Goal: Communication & Community: Connect with others

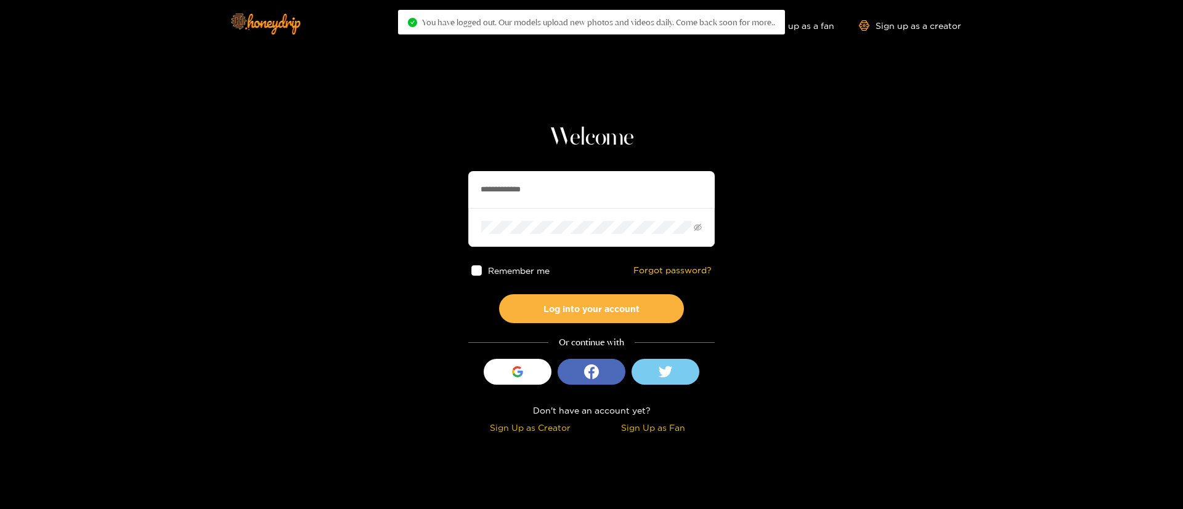
click at [559, 194] on input "**********" at bounding box center [591, 189] width 246 height 37
drag, startPoint x: 0, startPoint y: 0, endPoint x: 559, endPoint y: 194, distance: 591.3
click at [559, 194] on input "**********" at bounding box center [591, 189] width 246 height 37
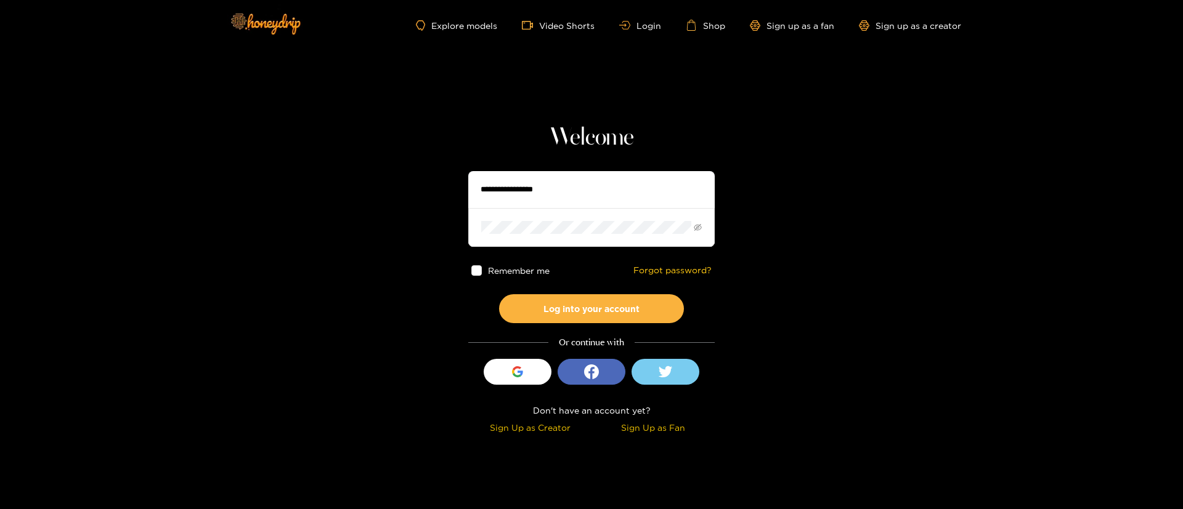
click at [559, 194] on input "text" at bounding box center [591, 189] width 246 height 37
click at [543, 212] on span at bounding box center [591, 227] width 246 height 38
click at [534, 217] on span at bounding box center [591, 227] width 246 height 38
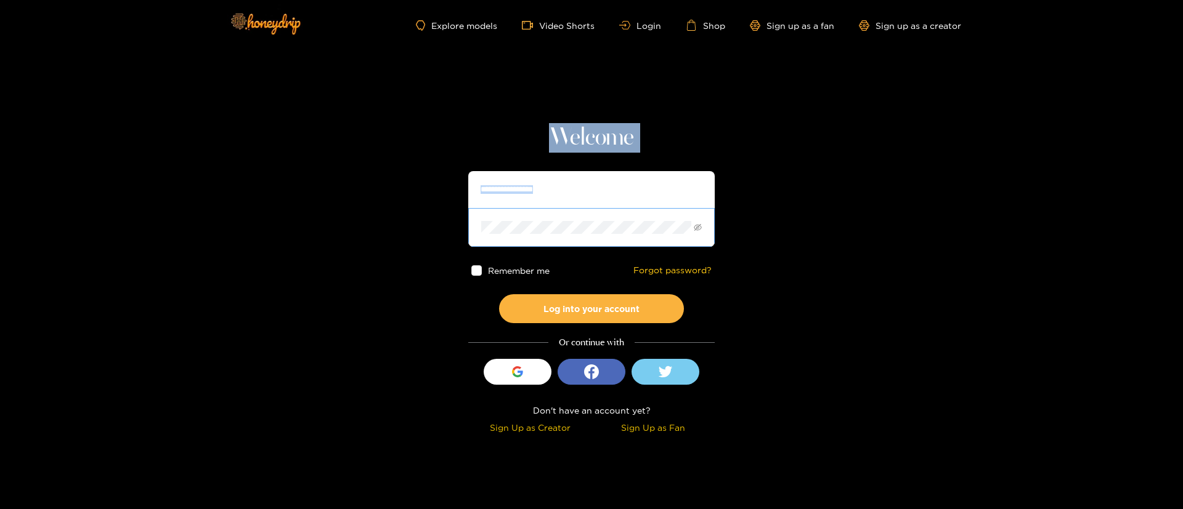
click at [534, 217] on span at bounding box center [591, 227] width 246 height 38
click at [551, 185] on input "text" at bounding box center [591, 189] width 246 height 37
click at [533, 179] on input "text" at bounding box center [591, 189] width 246 height 37
click at [541, 191] on input "text" at bounding box center [591, 189] width 246 height 37
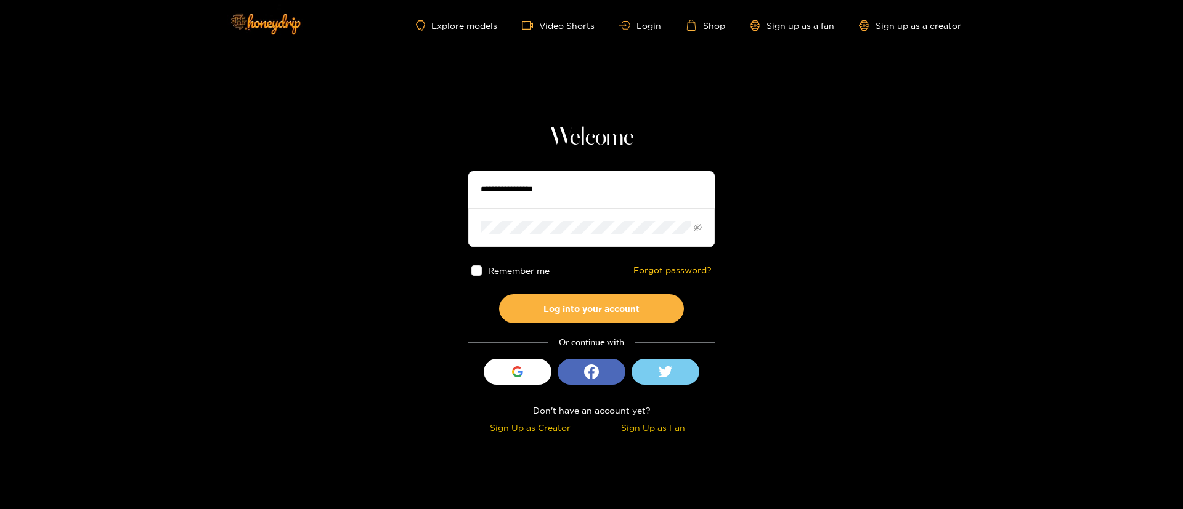
click at [519, 204] on input "text" at bounding box center [591, 189] width 246 height 37
type input "**********"
click at [562, 298] on button "Log into your account" at bounding box center [591, 308] width 185 height 29
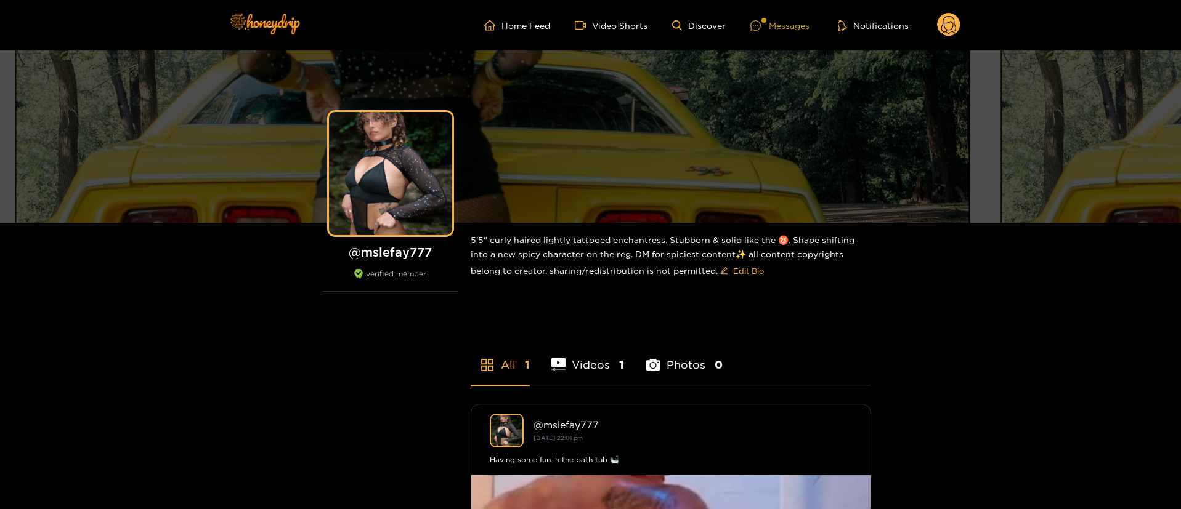
click at [771, 23] on div "Messages" at bounding box center [779, 25] width 59 height 14
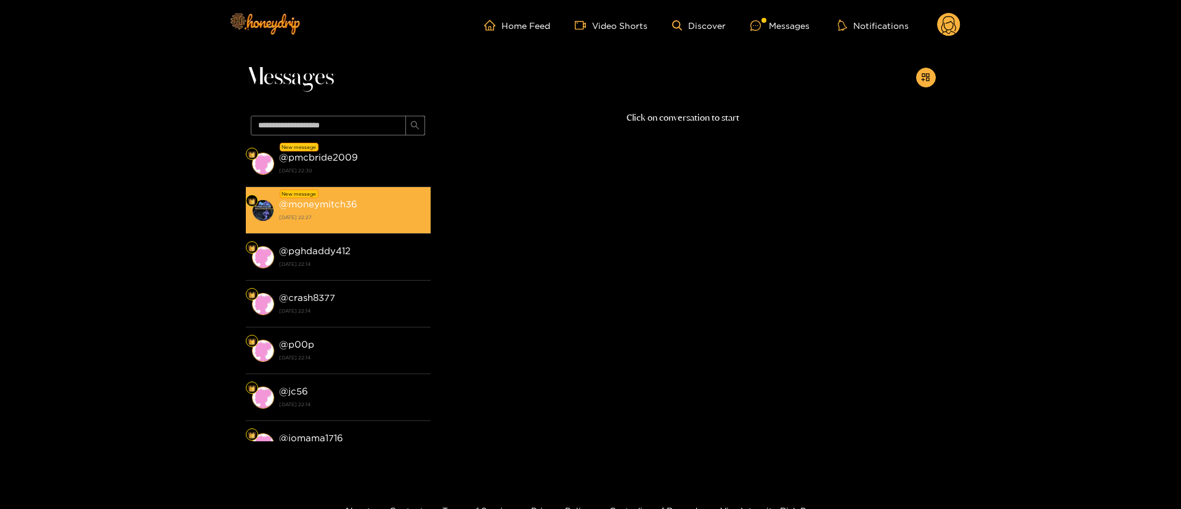
click at [366, 192] on li "New message @ moneymitch36 15 September 2025 22:27" at bounding box center [338, 210] width 185 height 47
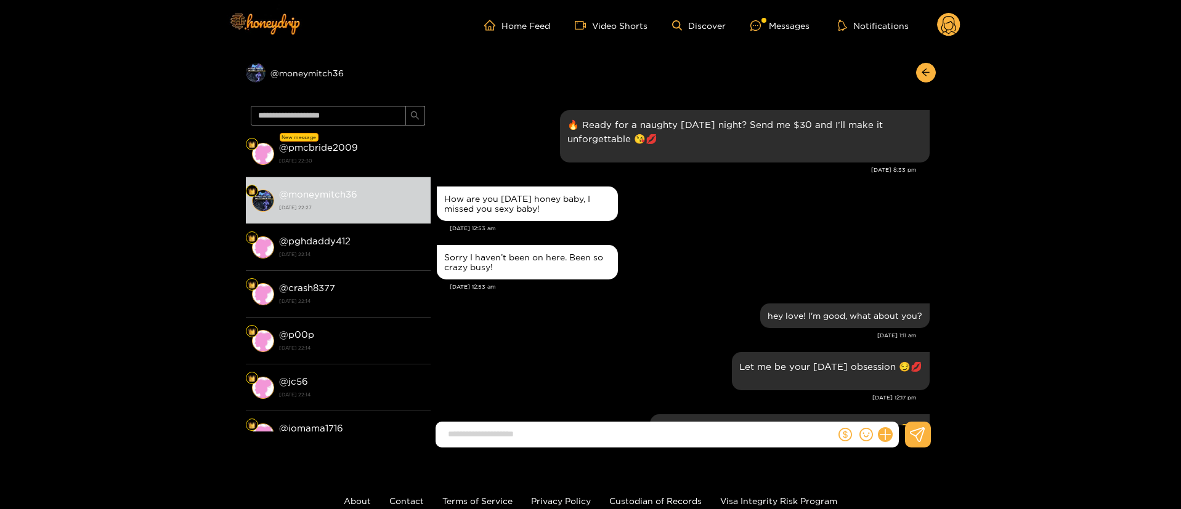
scroll to position [1336, 0]
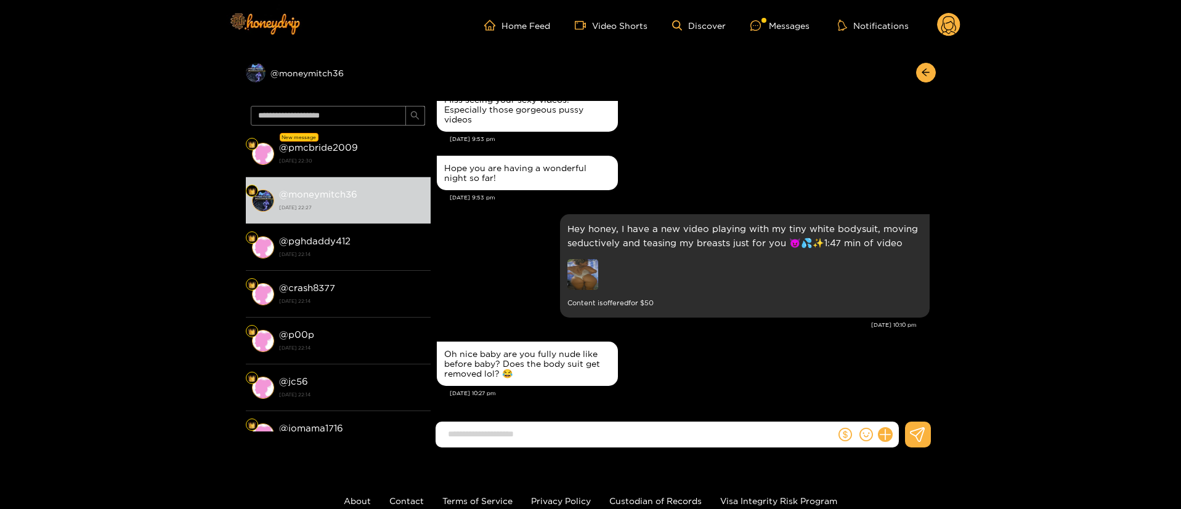
paste input "**********"
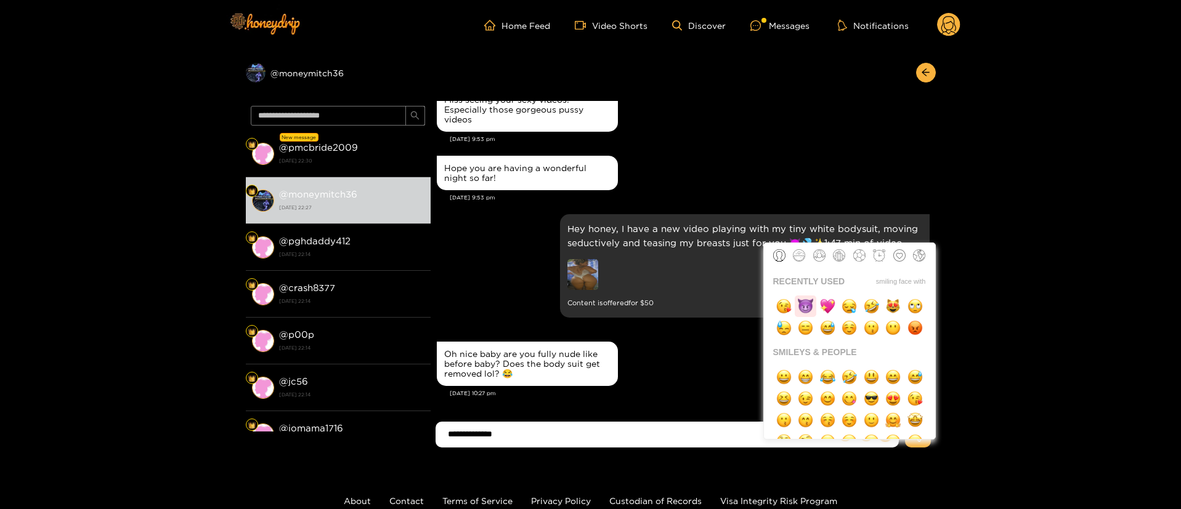
click at [807, 310] on img "button" at bounding box center [805, 306] width 15 height 15
click at [825, 305] on img "button" at bounding box center [827, 306] width 15 height 15
type input "**********"
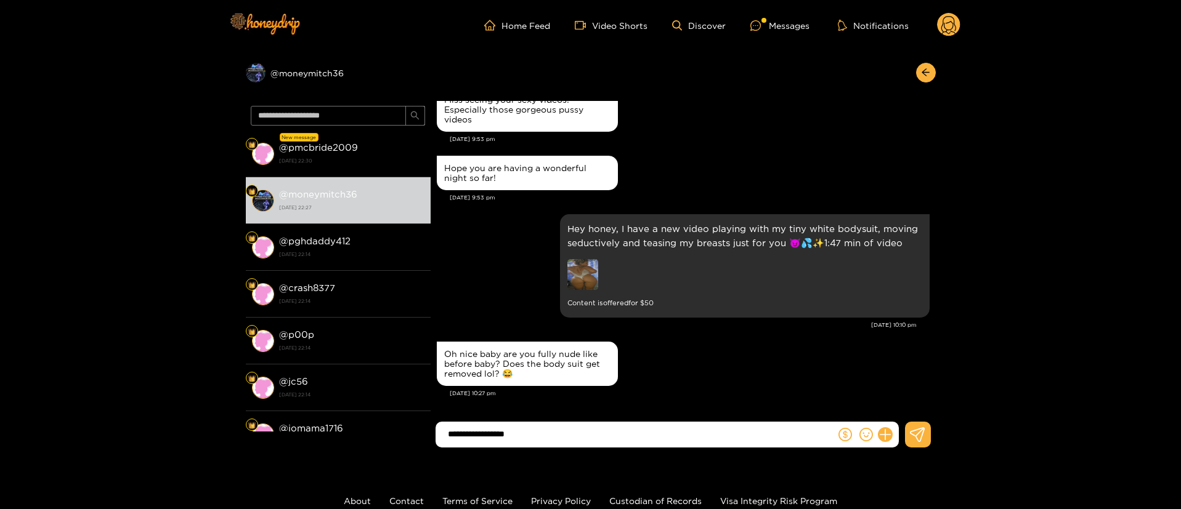
click at [543, 445] on form "**********" at bounding box center [635, 435] width 400 height 26
click at [535, 430] on input "**********" at bounding box center [639, 434] width 394 height 20
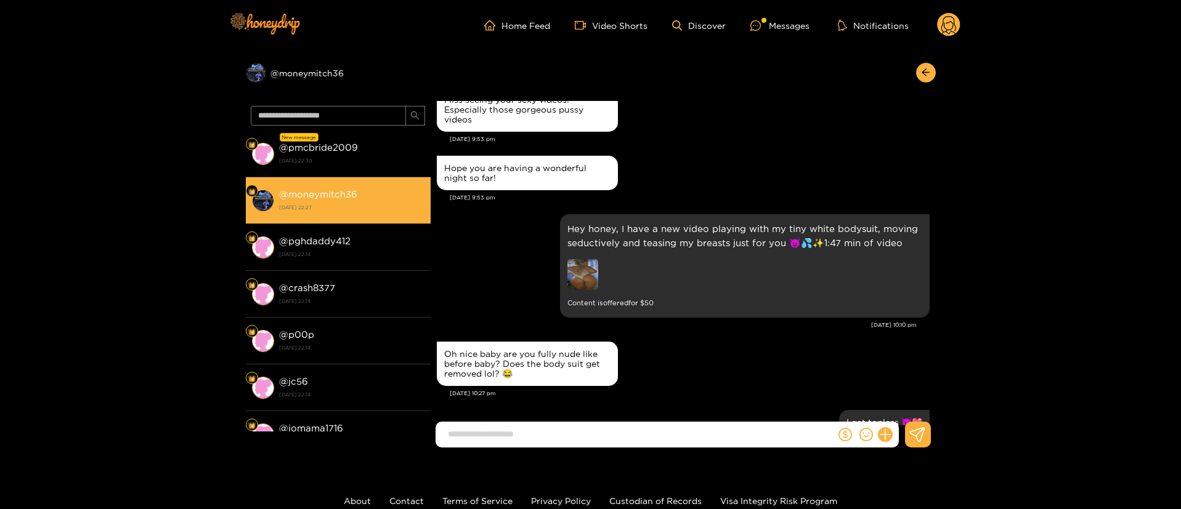
scroll to position [1385, 0]
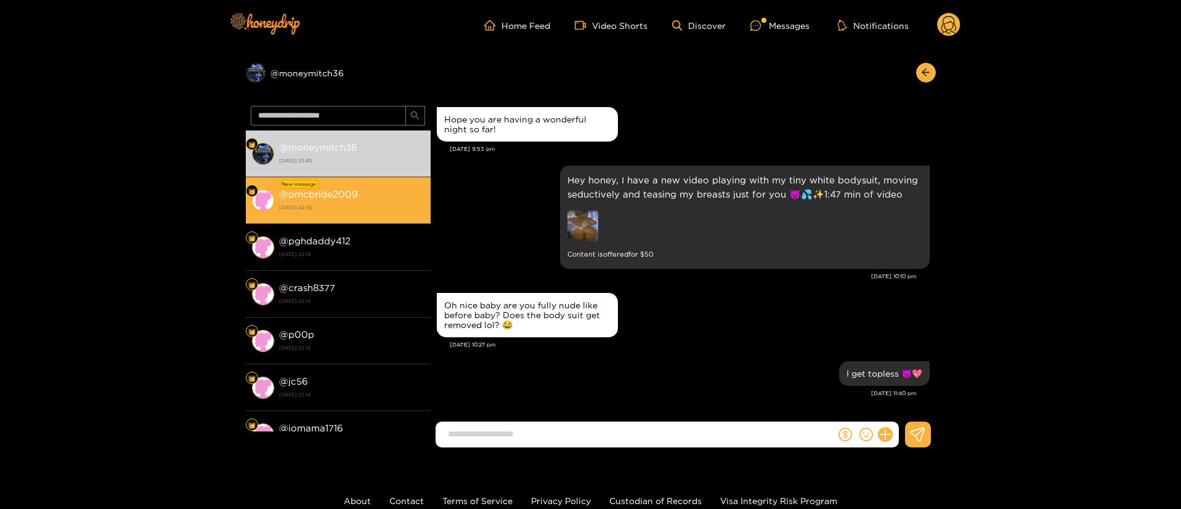
click at [342, 179] on li "New message @ pmcbride2009 15 September 2025 22:30" at bounding box center [338, 200] width 185 height 47
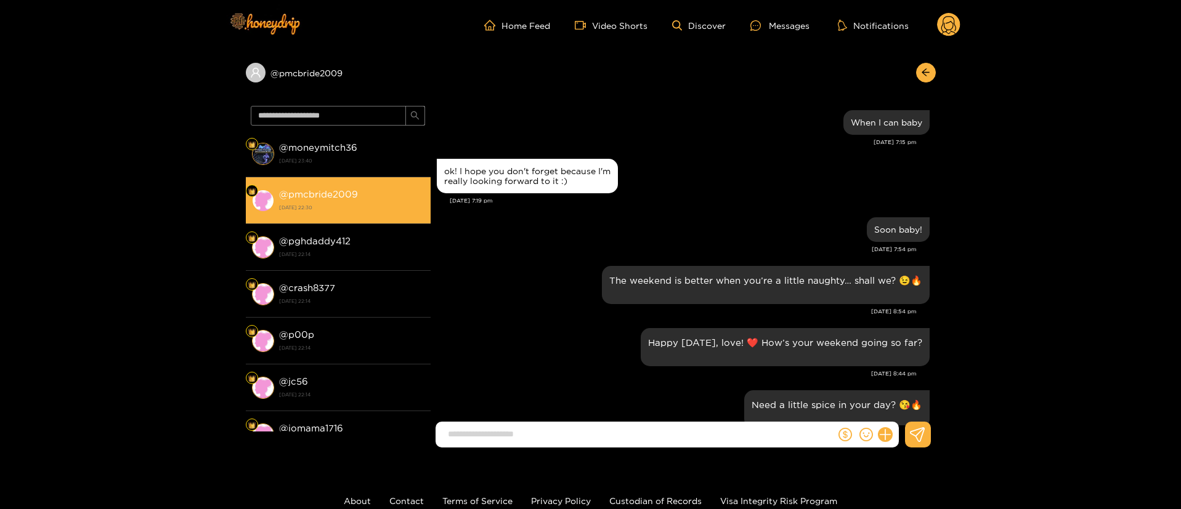
scroll to position [1113, 0]
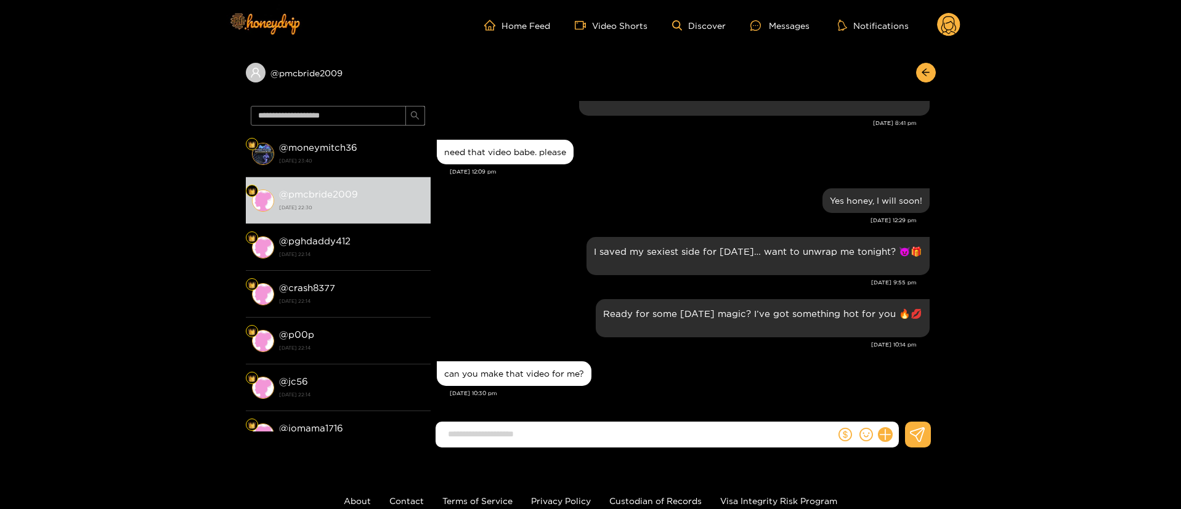
click at [571, 423] on form at bounding box center [635, 435] width 400 height 26
click at [510, 249] on div "I saved my sexiest side for Saturday… want to unwrap me tonight? 😈🎁" at bounding box center [683, 256] width 493 height 44
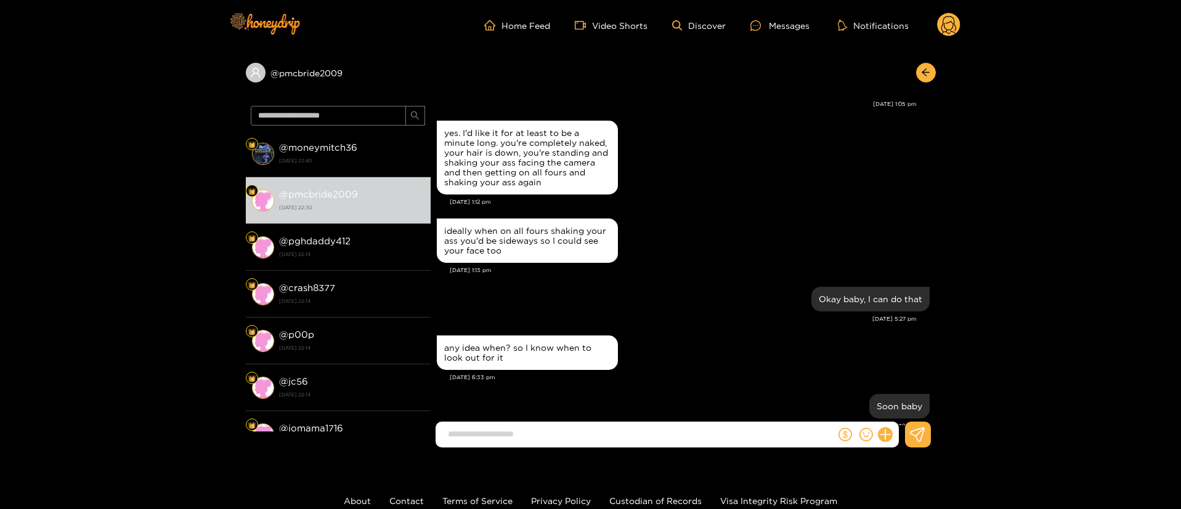
scroll to position [1219, 0]
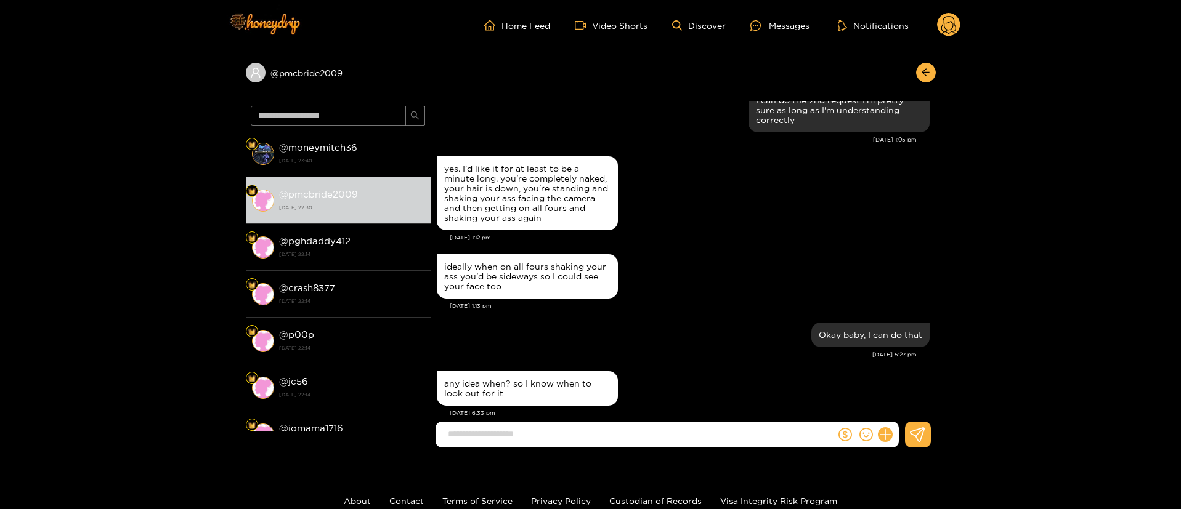
click at [673, 287] on div "ideally when on all fours shaking your ass you'd be sideways so I could see you…" at bounding box center [683, 276] width 493 height 51
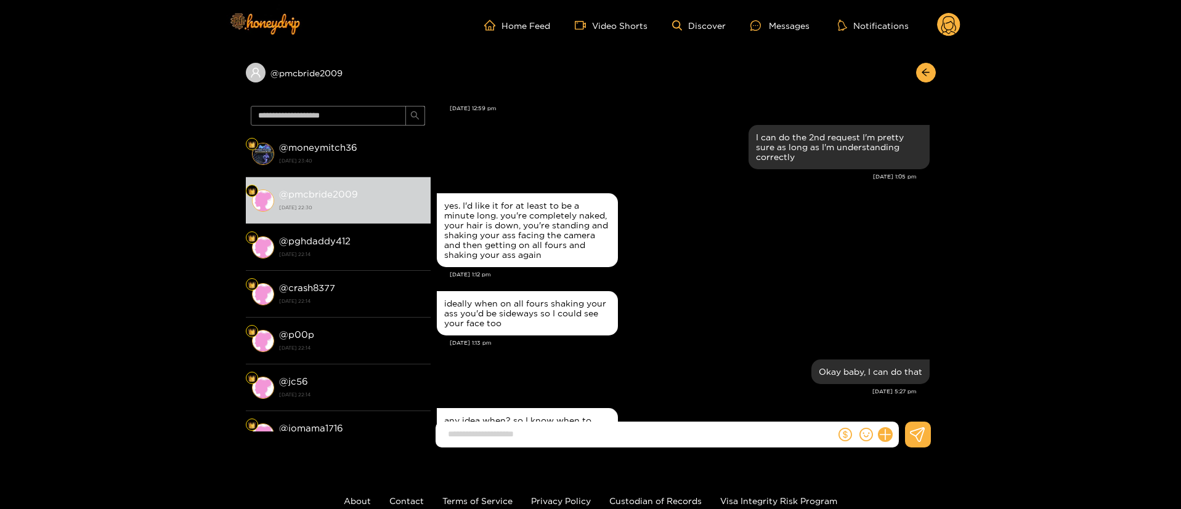
click at [673, 287] on div "yes. I'd like it for at least to be a minute long. you're completely naked, you…" at bounding box center [683, 239] width 493 height 98
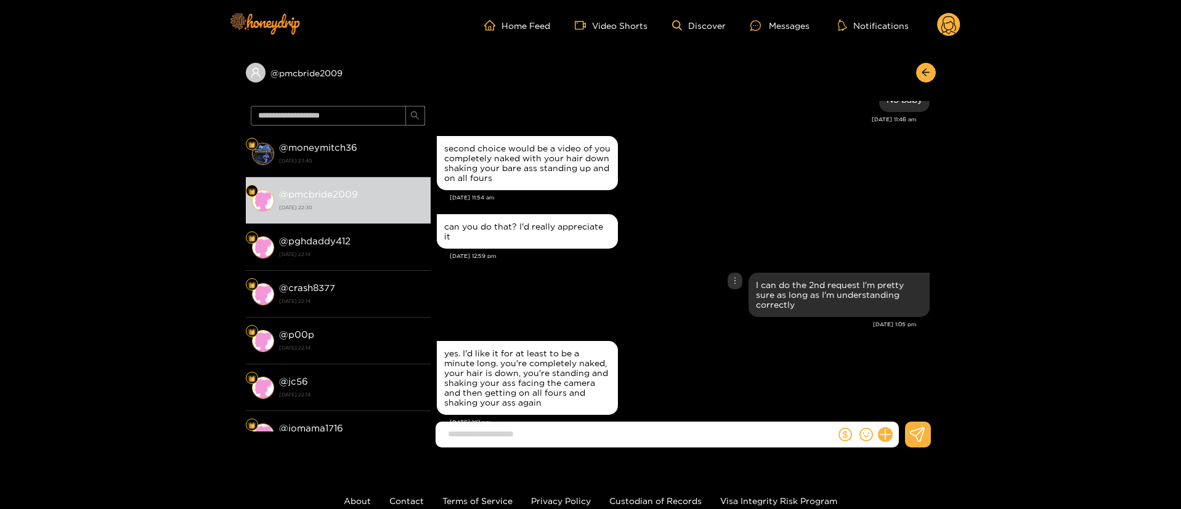
scroll to position [998, 0]
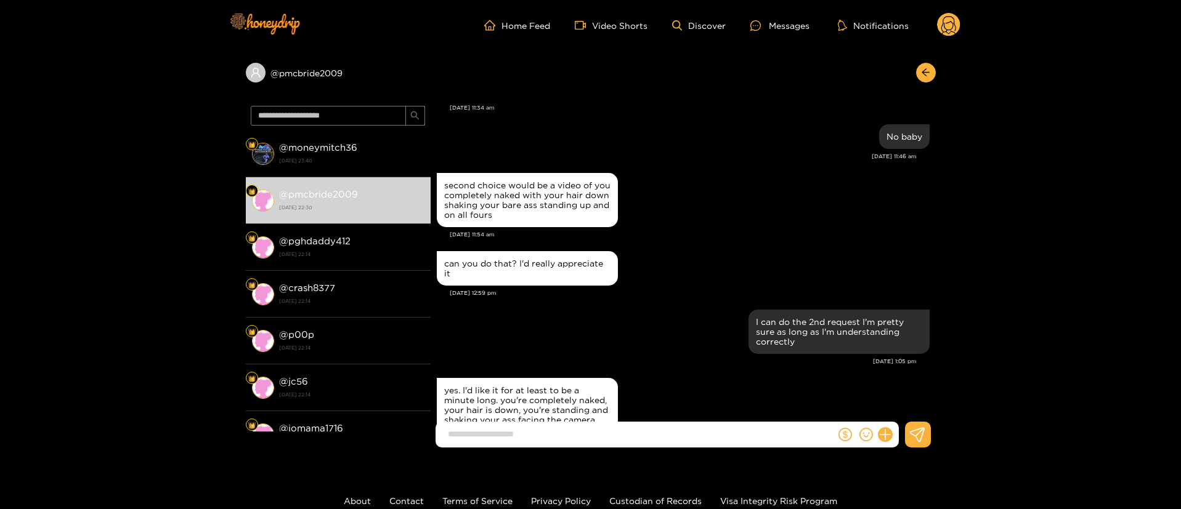
click at [640, 299] on div "can you do that? I'd really appreciate it Sep. 5, 12:59 pm" at bounding box center [683, 277] width 493 height 59
click at [597, 335] on div "I can do the 2nd request I'm pretty sure as long as I'm understanding correctly" at bounding box center [683, 332] width 493 height 51
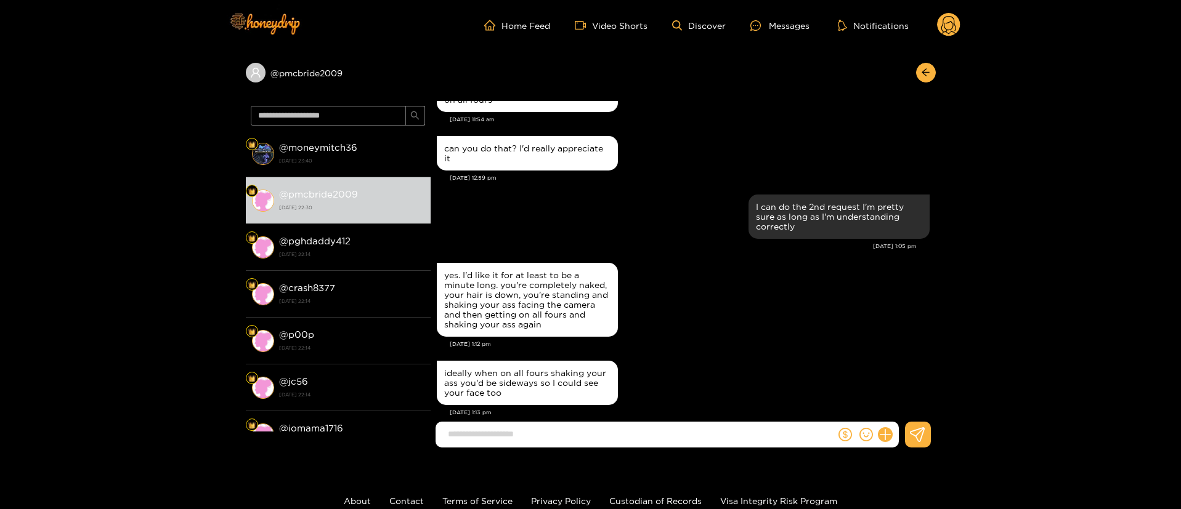
scroll to position [1146, 0]
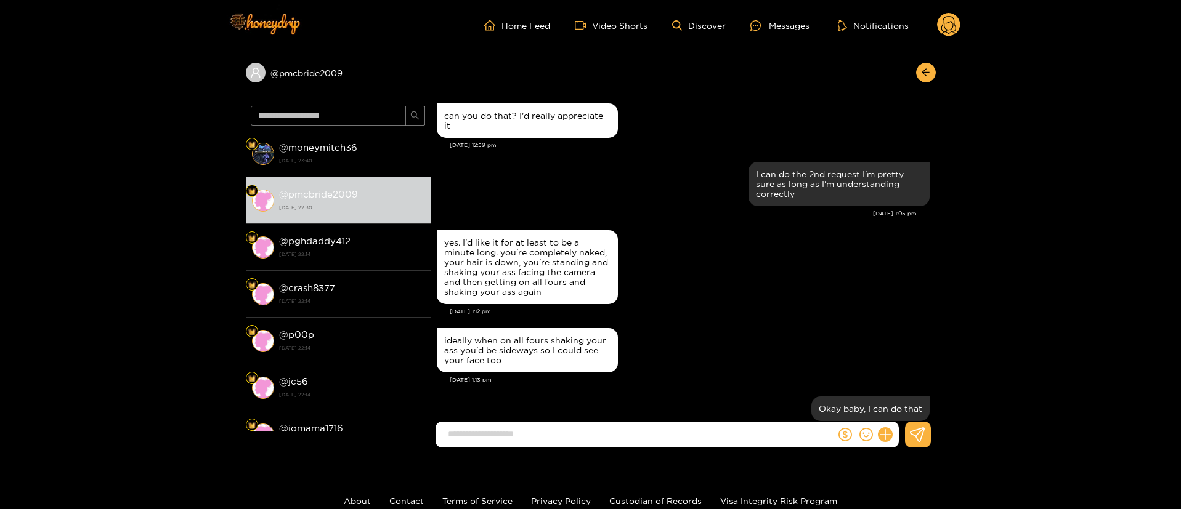
click at [673, 222] on div "Patrick McBride Monday magic starts right here 🎩✨ Want me to show you? 😉 Sep. 1…" at bounding box center [683, 492] width 505 height 3074
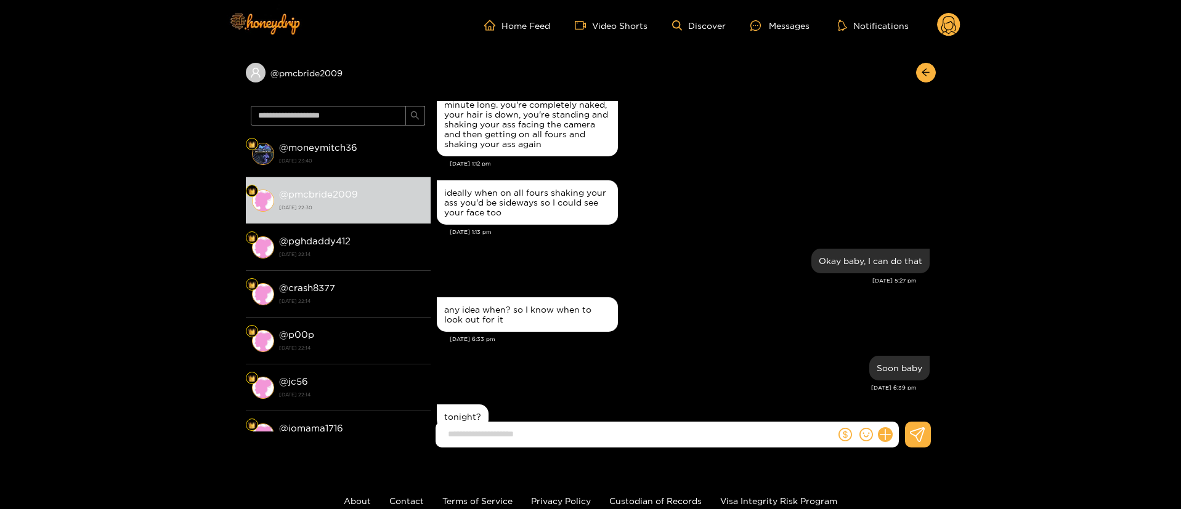
scroll to position [1256, 0]
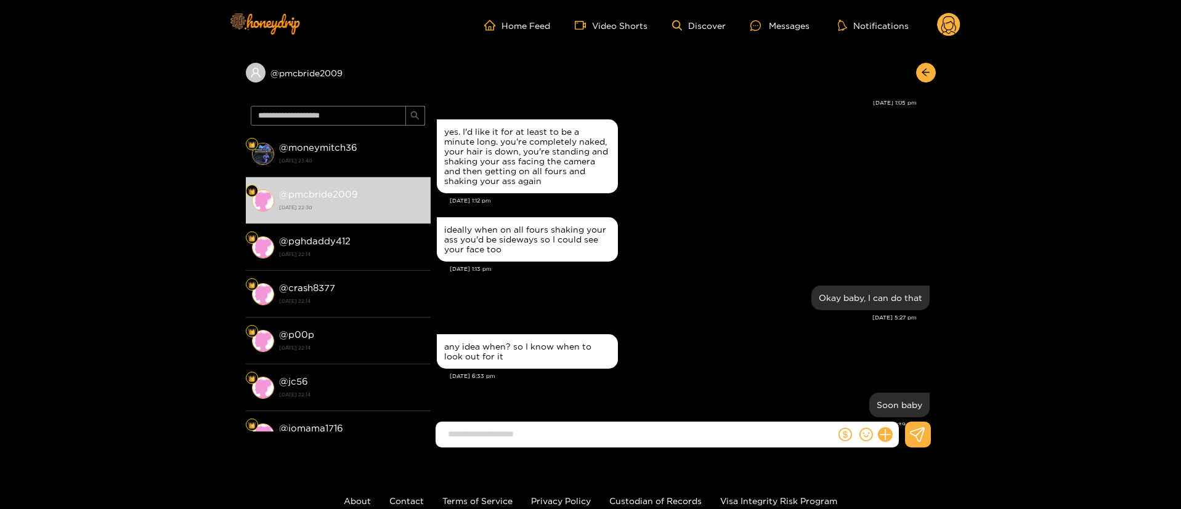
click at [743, 211] on div "yes. I'd like it for at least to be a minute long. you're completely naked, you…" at bounding box center [683, 165] width 493 height 98
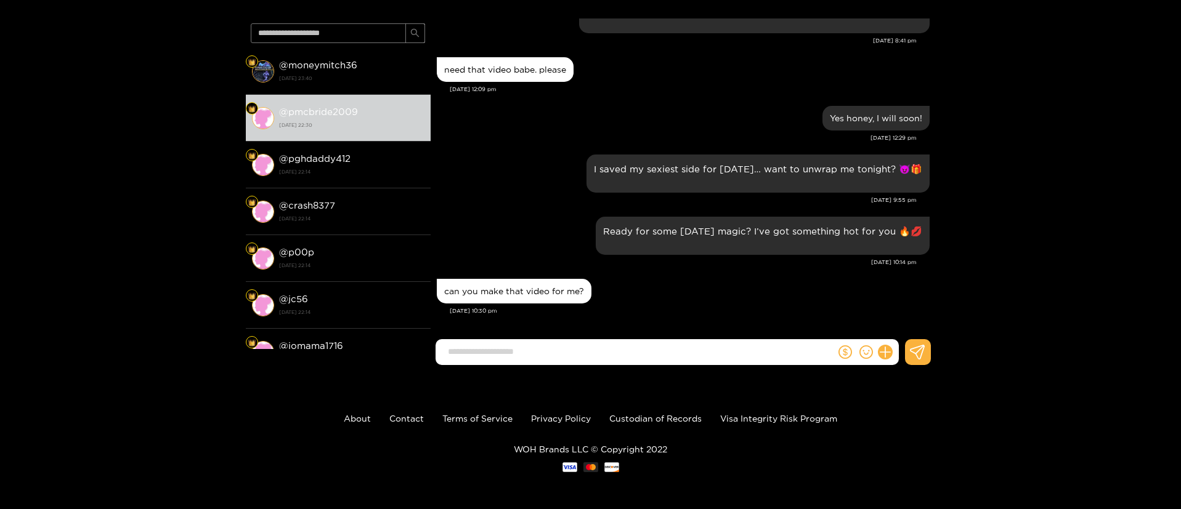
scroll to position [0, 0]
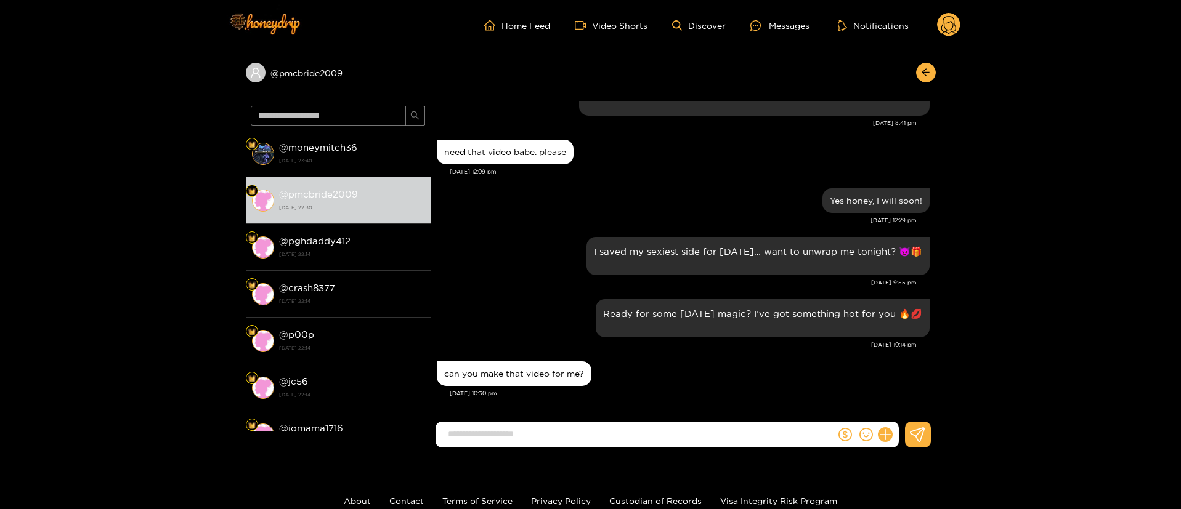
click at [597, 434] on input at bounding box center [639, 434] width 394 height 20
click at [580, 437] on input "**********" at bounding box center [639, 434] width 394 height 20
type input "**********"
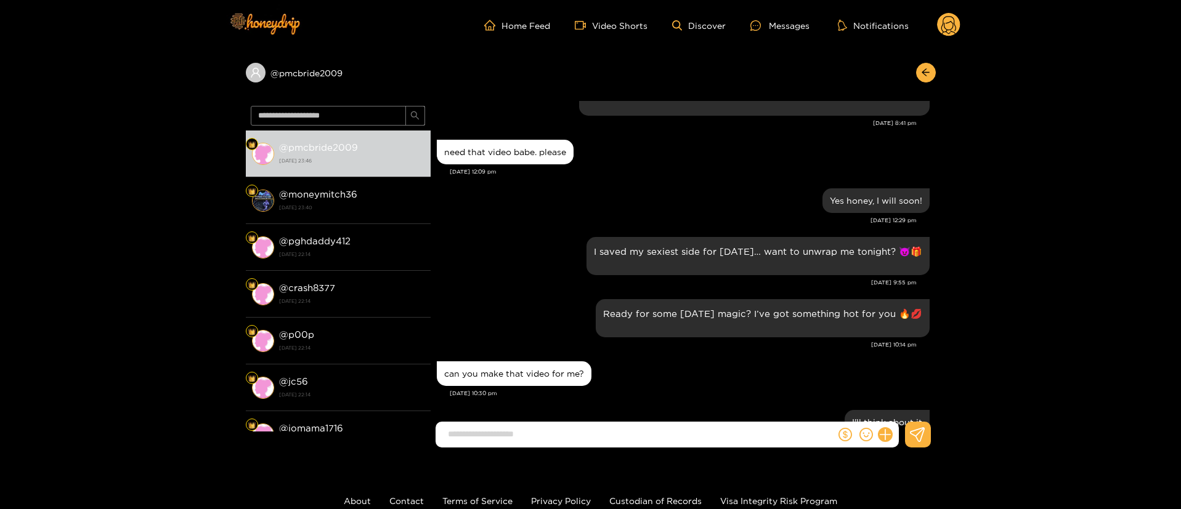
click at [683, 363] on div "can you make that video for me?" at bounding box center [683, 373] width 493 height 31
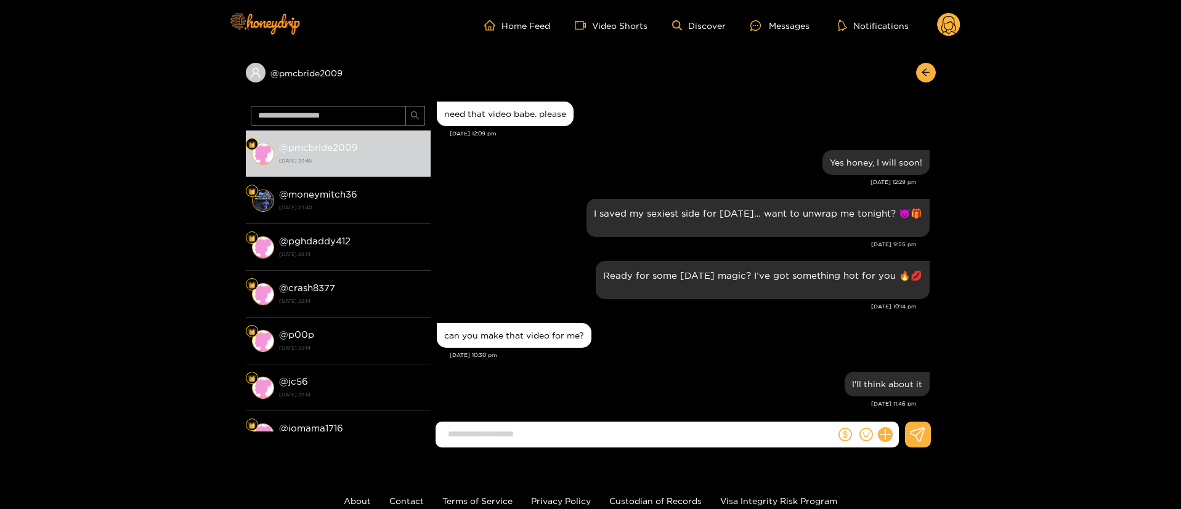
scroll to position [2798, 0]
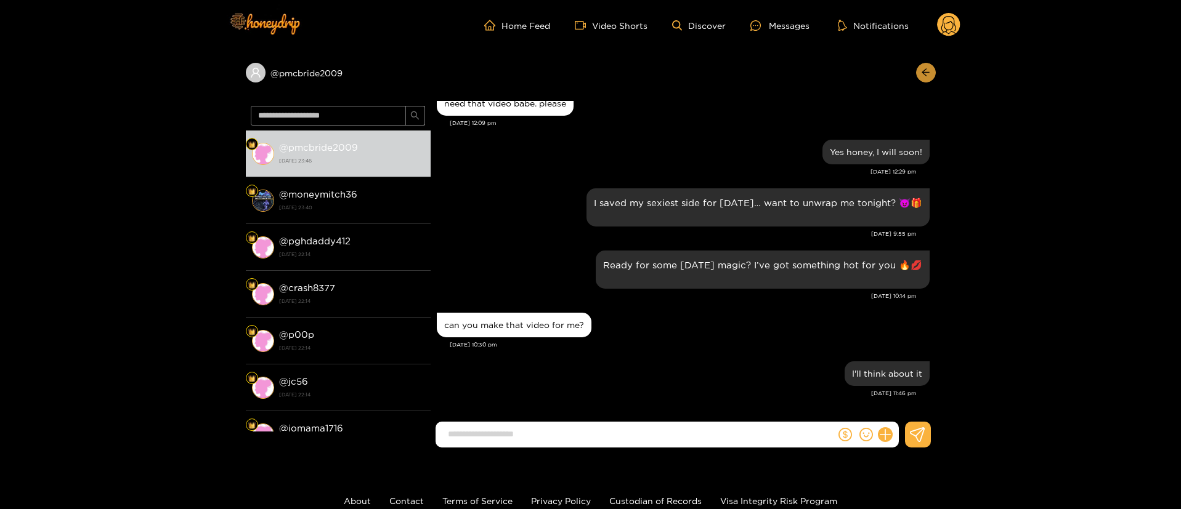
click at [926, 70] on icon "arrow-left" at bounding box center [925, 72] width 9 height 9
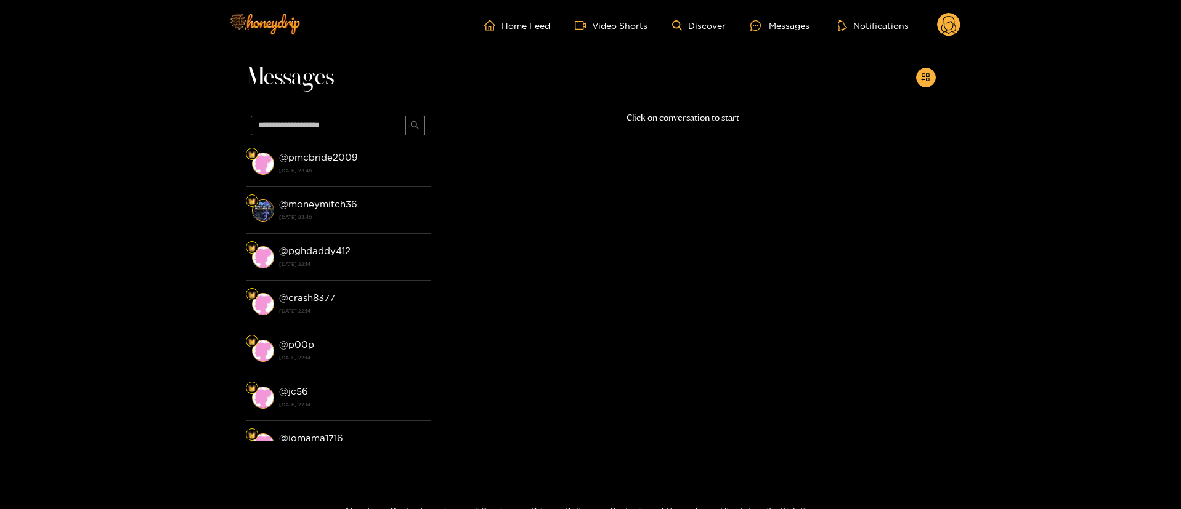
click at [949, 18] on circle at bounding box center [948, 24] width 23 height 23
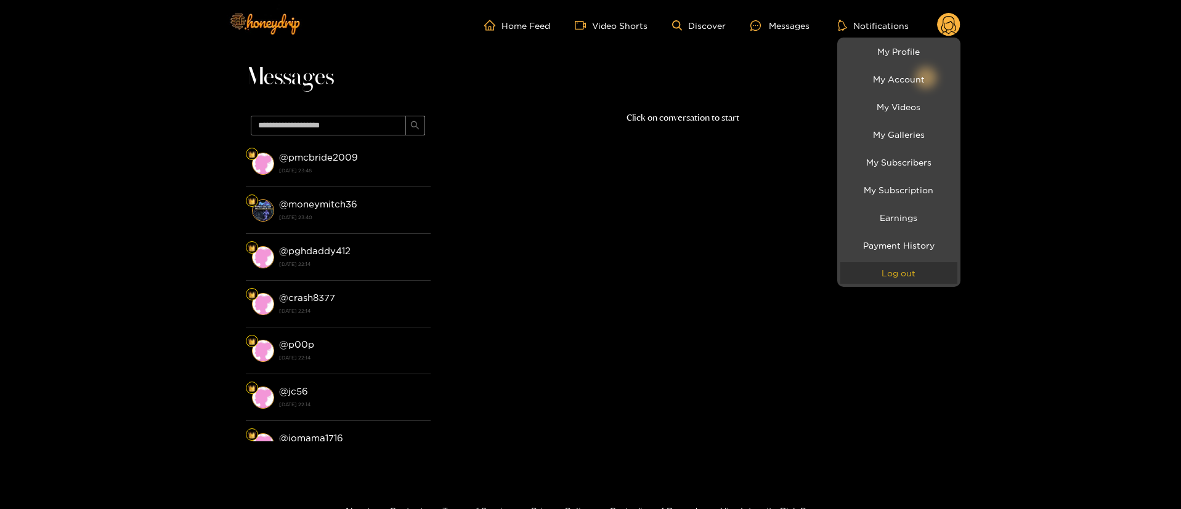
click at [901, 275] on button "Log out" at bounding box center [898, 273] width 117 height 22
